Goal: Task Accomplishment & Management: Use online tool/utility

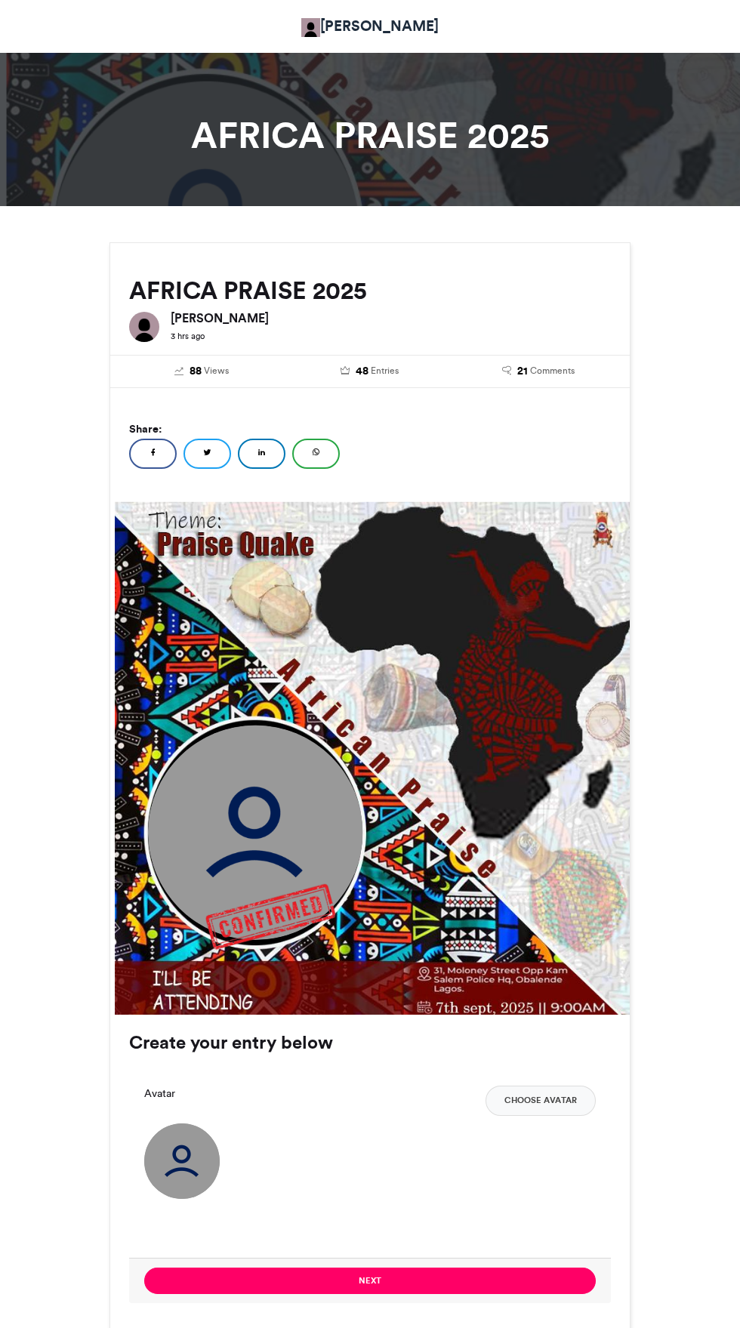
click at [253, 846] on img at bounding box center [255, 832] width 215 height 215
click at [241, 837] on img at bounding box center [255, 832] width 215 height 215
click at [258, 875] on img at bounding box center [270, 916] width 130 height 91
click at [313, 847] on img at bounding box center [255, 832] width 215 height 215
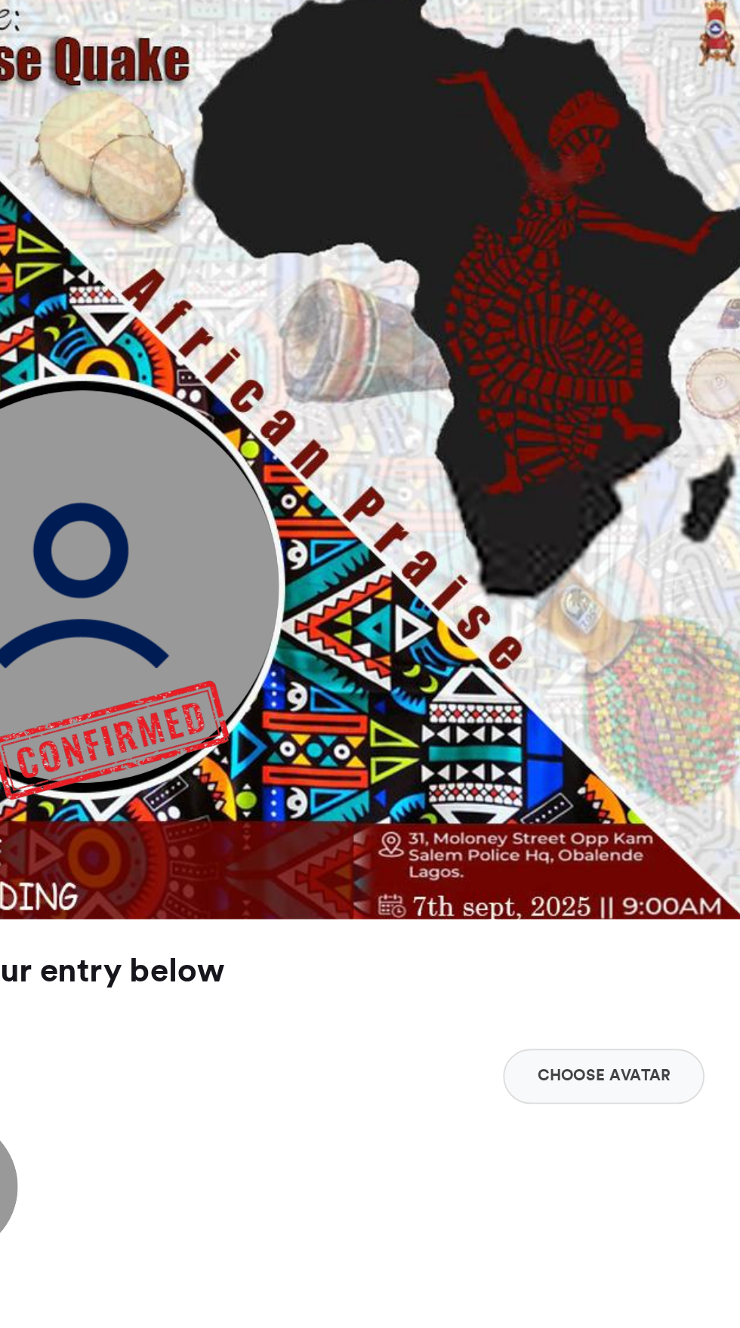
scroll to position [162, 0]
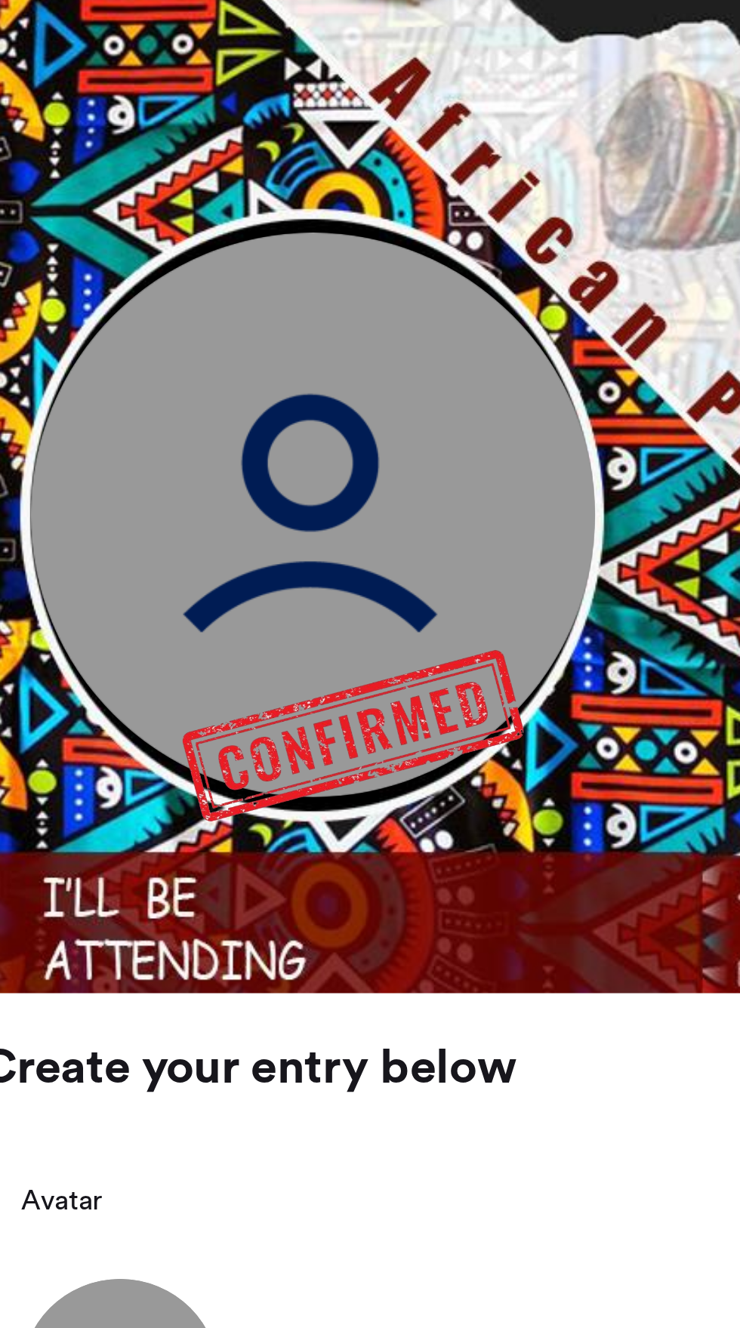
click at [271, 689] on img at bounding box center [255, 670] width 215 height 215
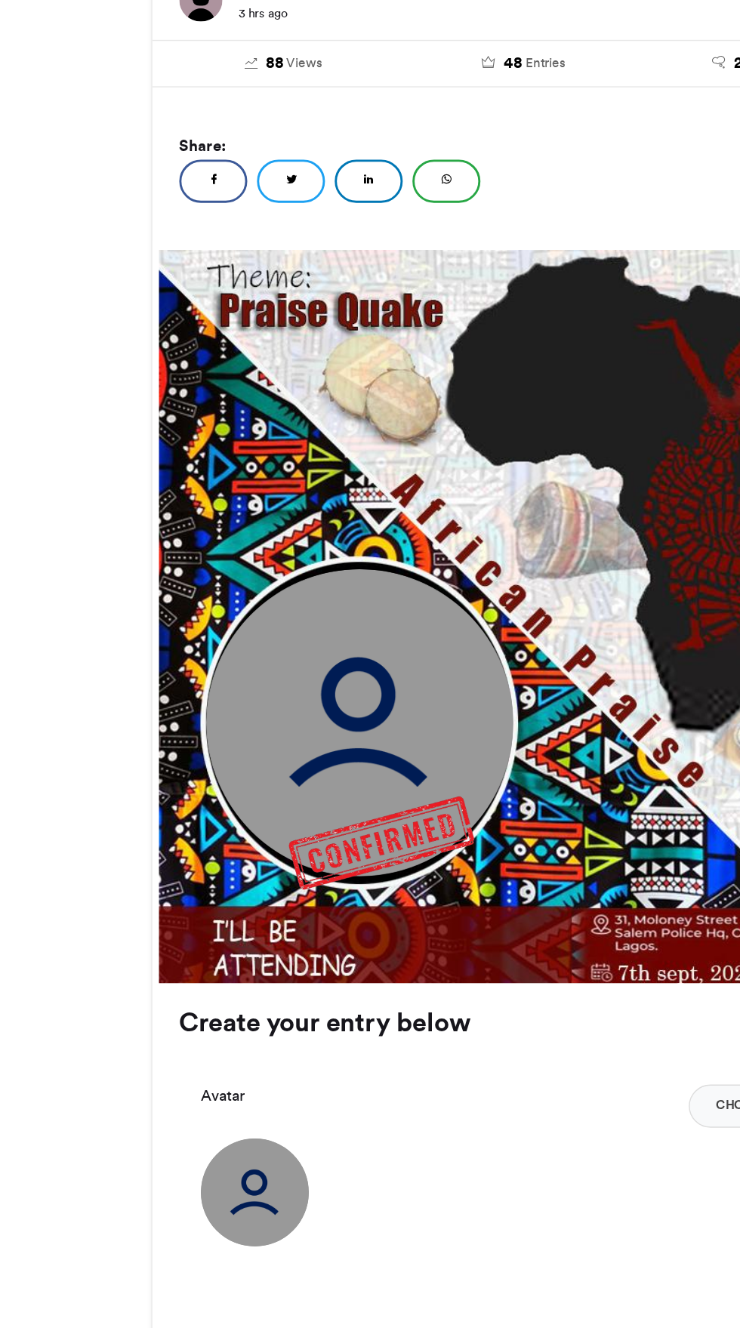
scroll to position [161, 0]
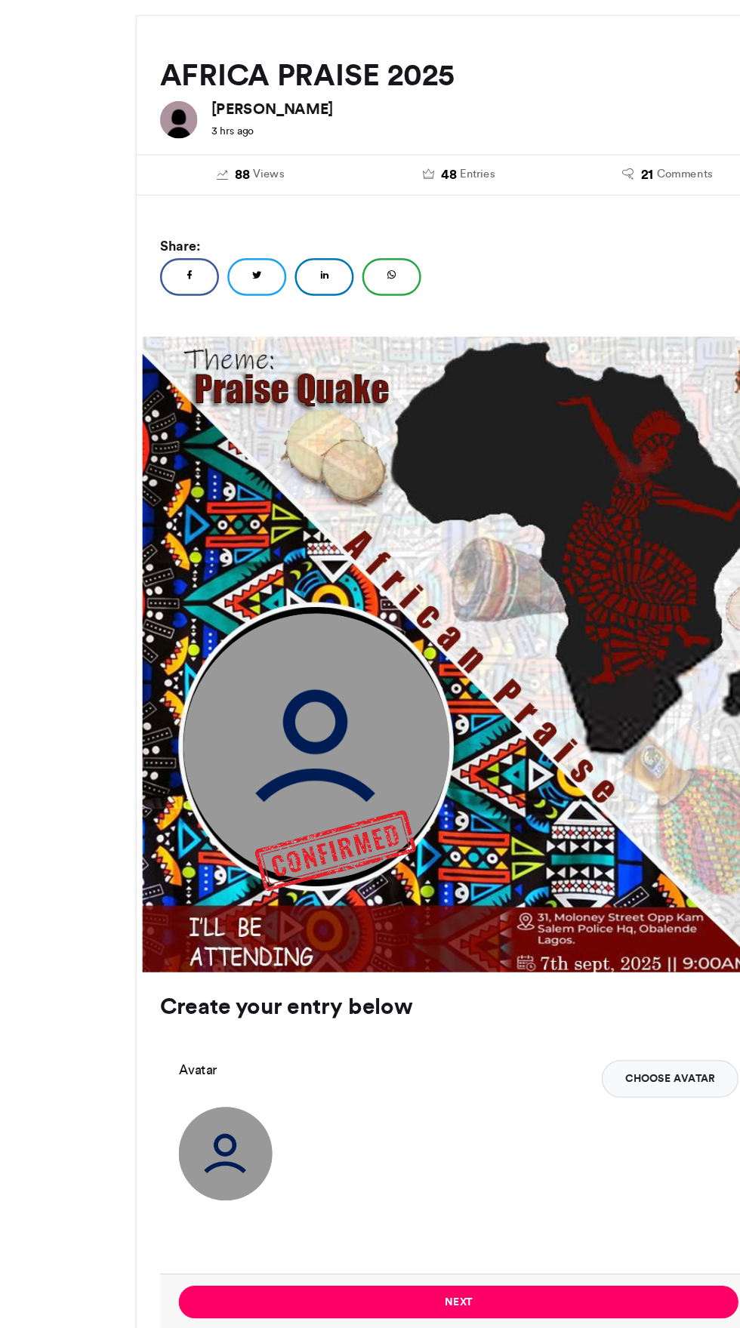
click at [546, 939] on button "Choose Avatar" at bounding box center [541, 939] width 110 height 30
click at [539, 939] on button "Choose Avatar" at bounding box center [541, 939] width 110 height 30
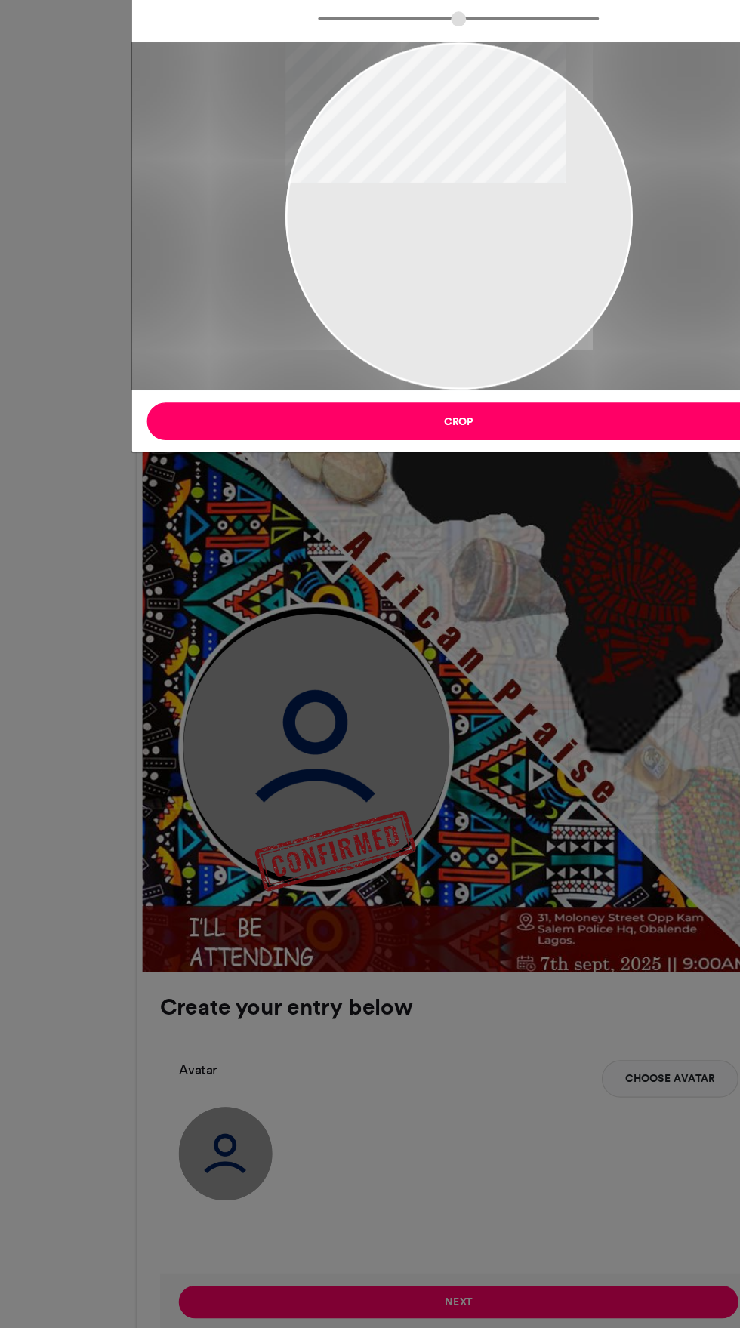
type input "******"
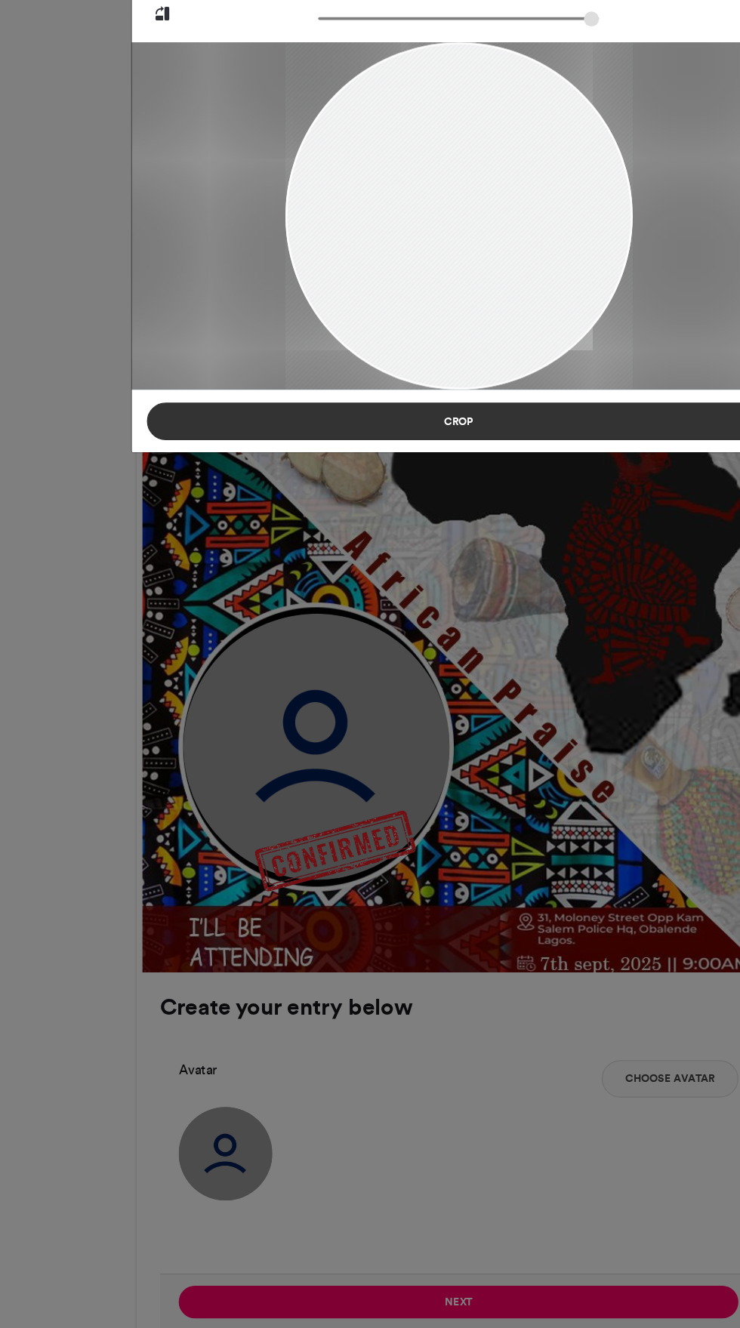
click at [462, 396] on button "Crop" at bounding box center [370, 408] width 503 height 30
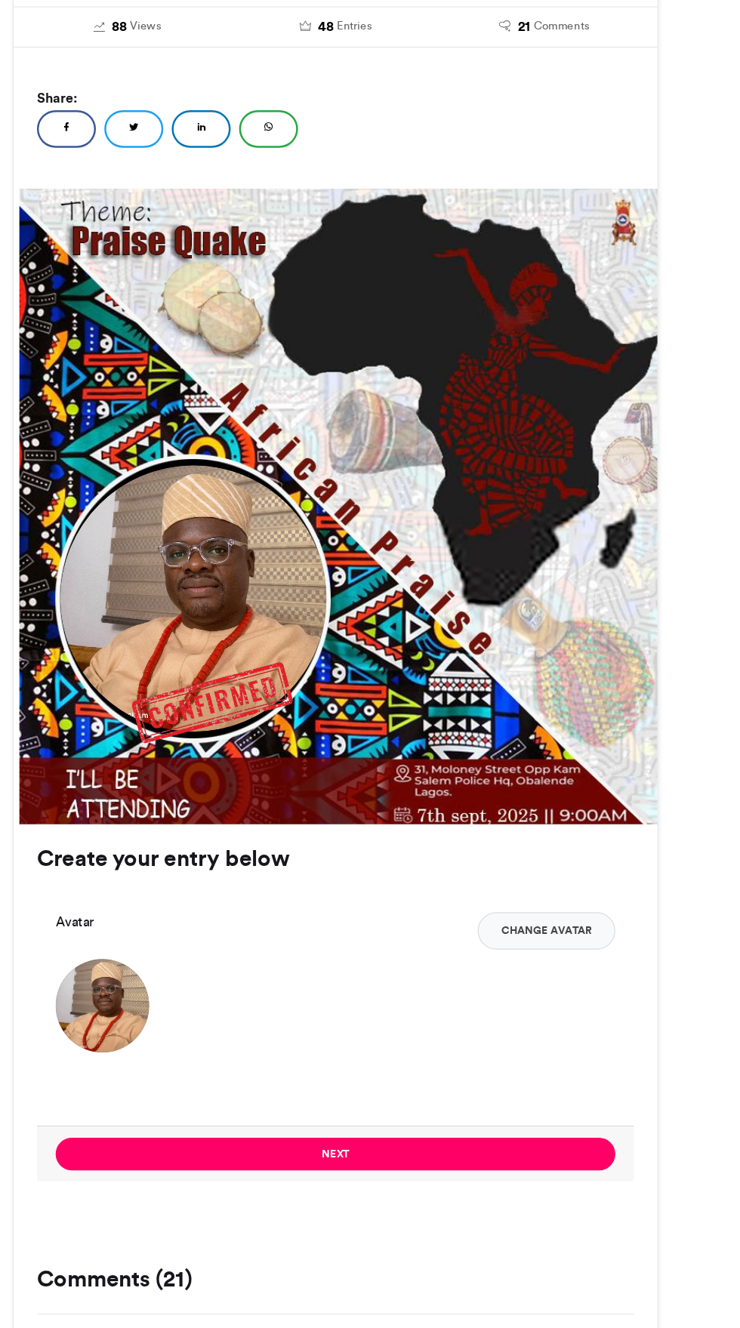
scroll to position [162, 0]
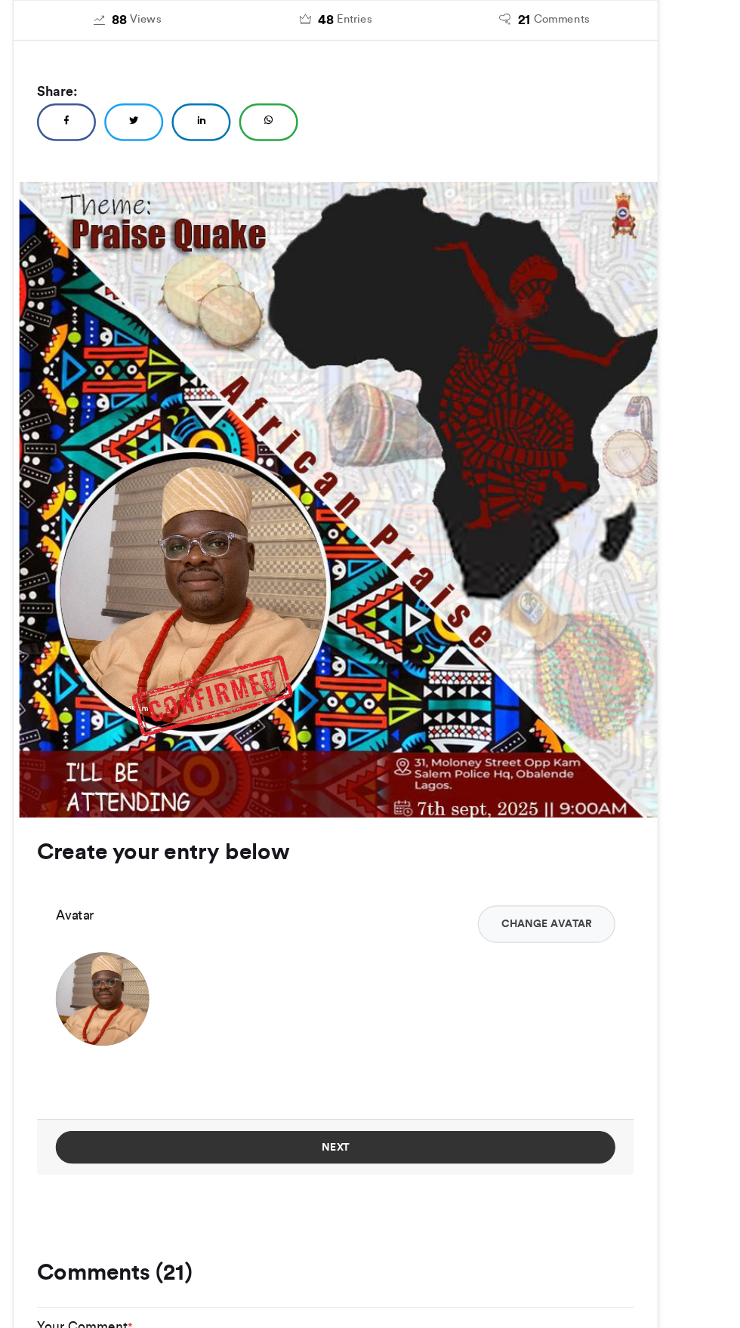
click at [469, 1115] on button "Next" at bounding box center [370, 1119] width 452 height 26
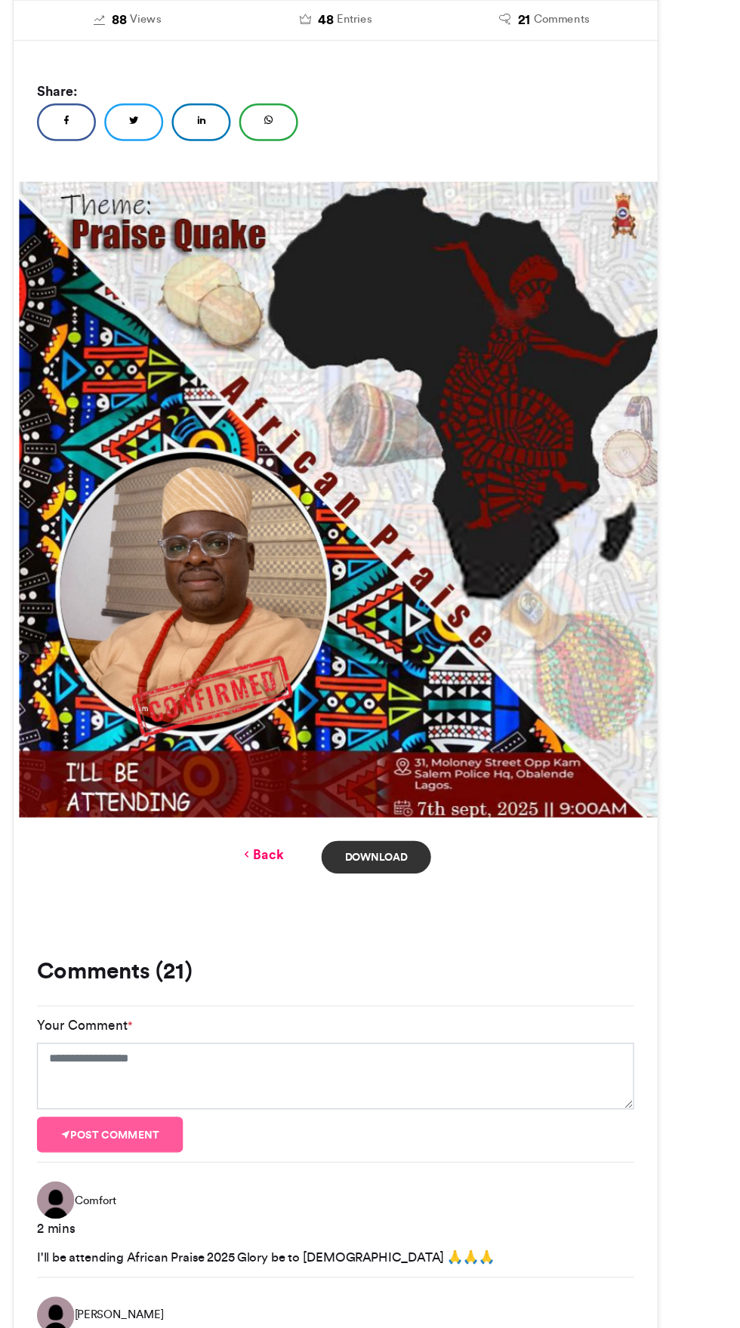
click at [427, 879] on link "Download" at bounding box center [403, 885] width 88 height 26
